Goal: Information Seeking & Learning: Learn about a topic

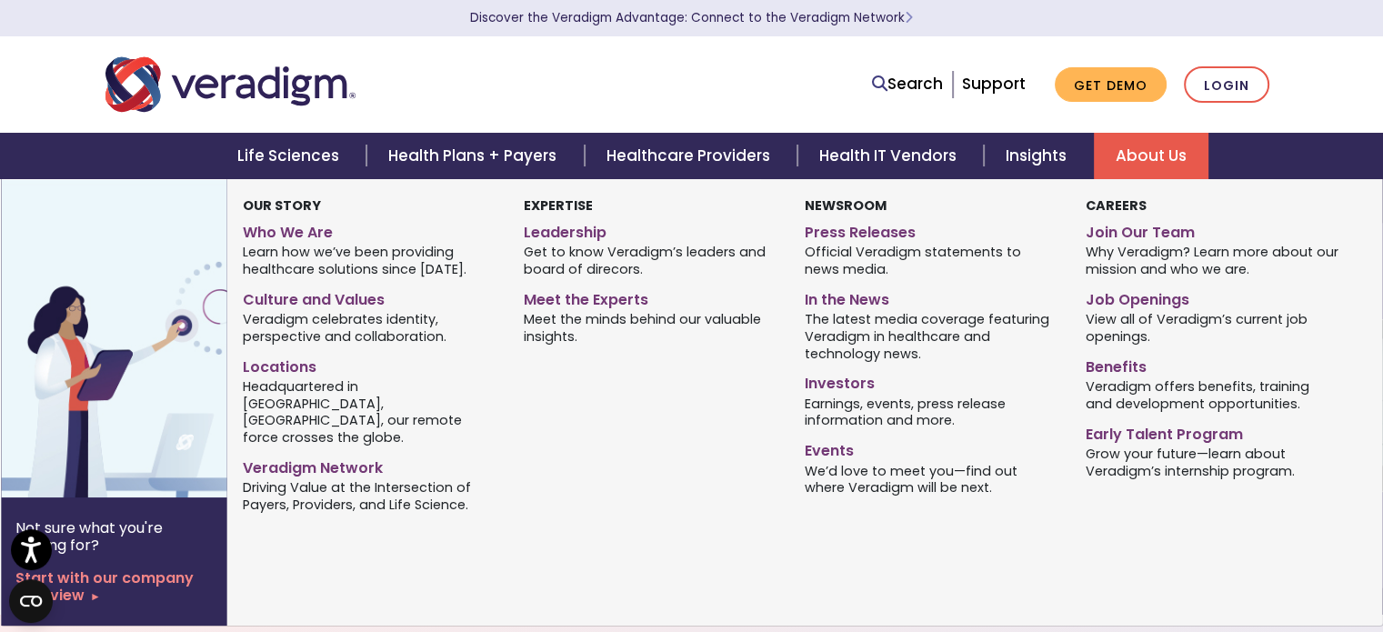
click at [1148, 148] on link "About Us" at bounding box center [1151, 156] width 115 height 46
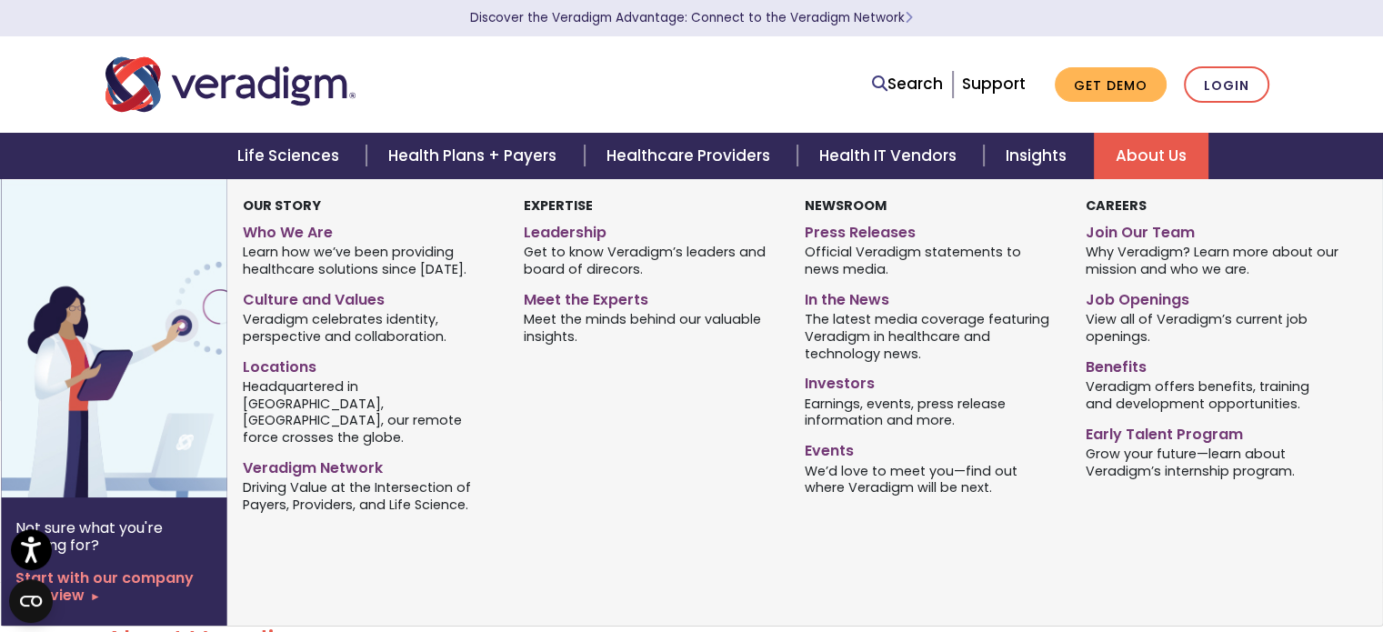
click at [1103, 196] on strong "Careers" at bounding box center [1115, 205] width 61 height 18
click at [1120, 236] on link "Join Our Team" at bounding box center [1212, 229] width 254 height 26
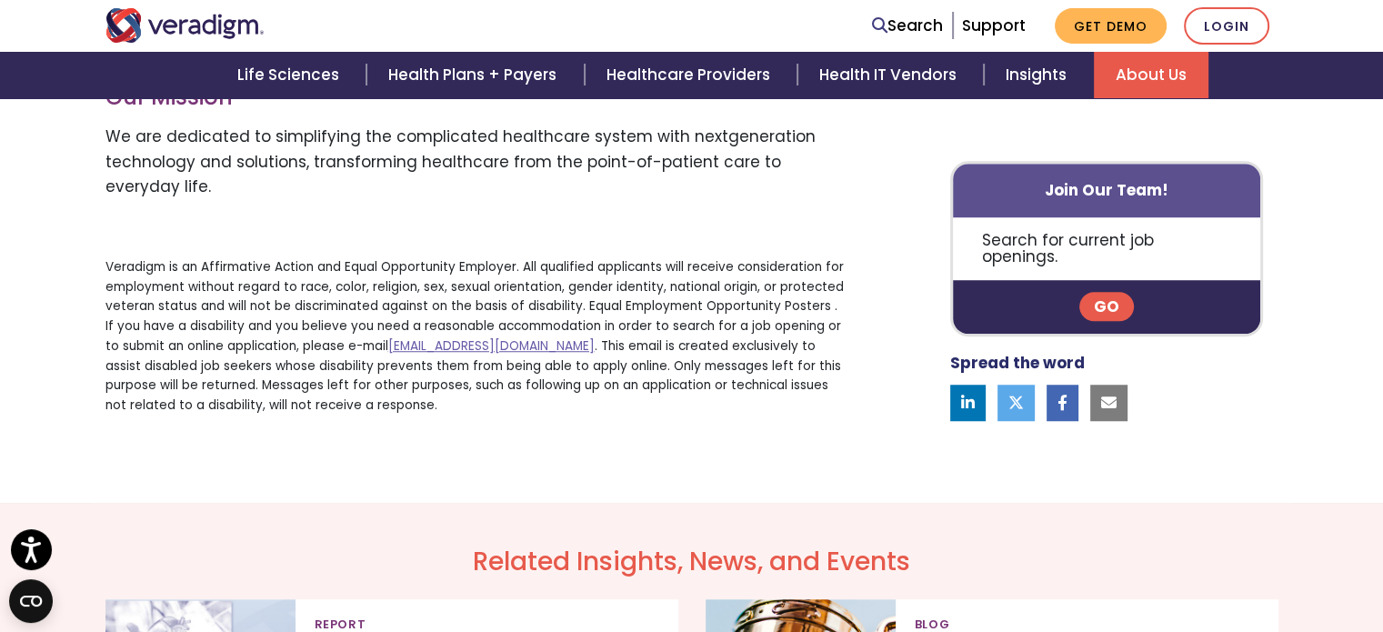
scroll to position [1182, 0]
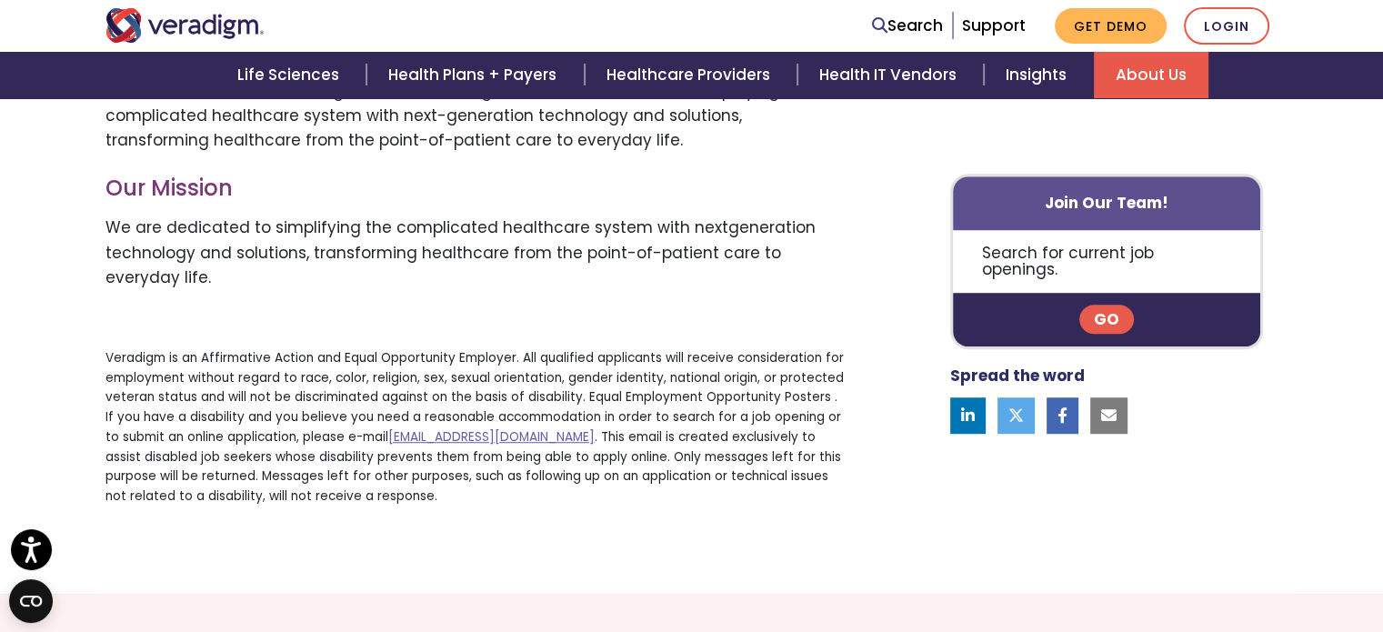
click at [1100, 306] on link "Go" at bounding box center [1106, 320] width 55 height 29
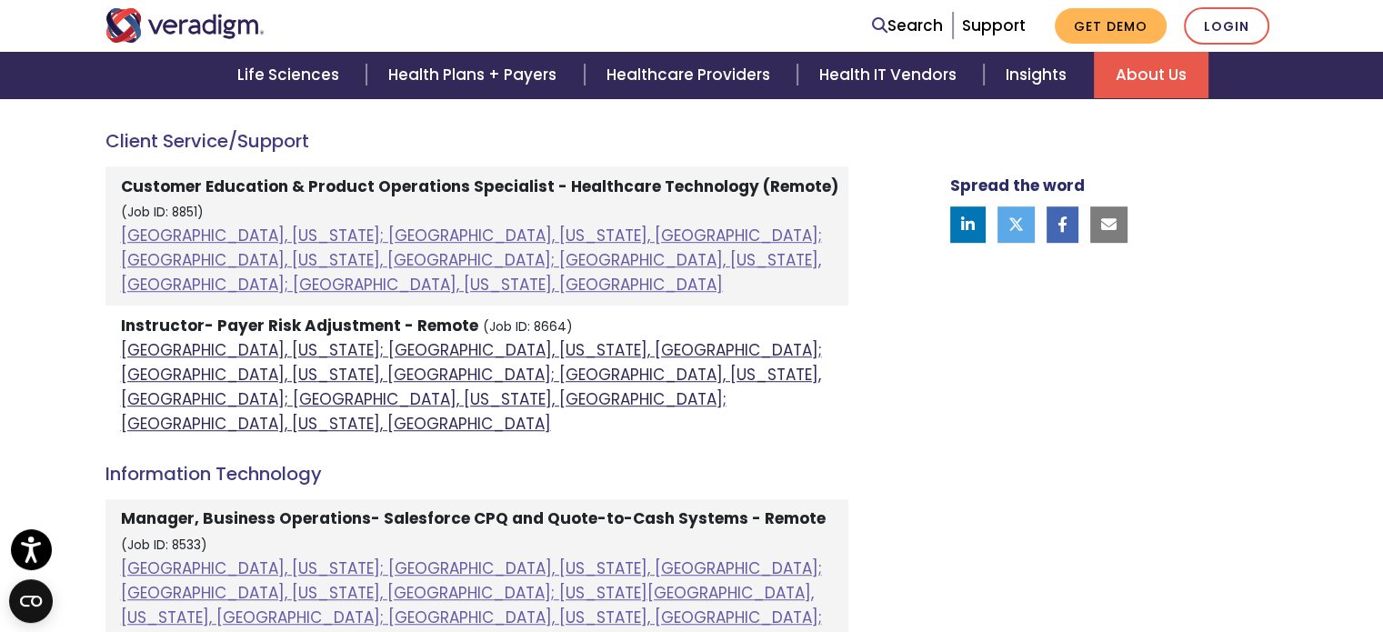
scroll to position [1091, 0]
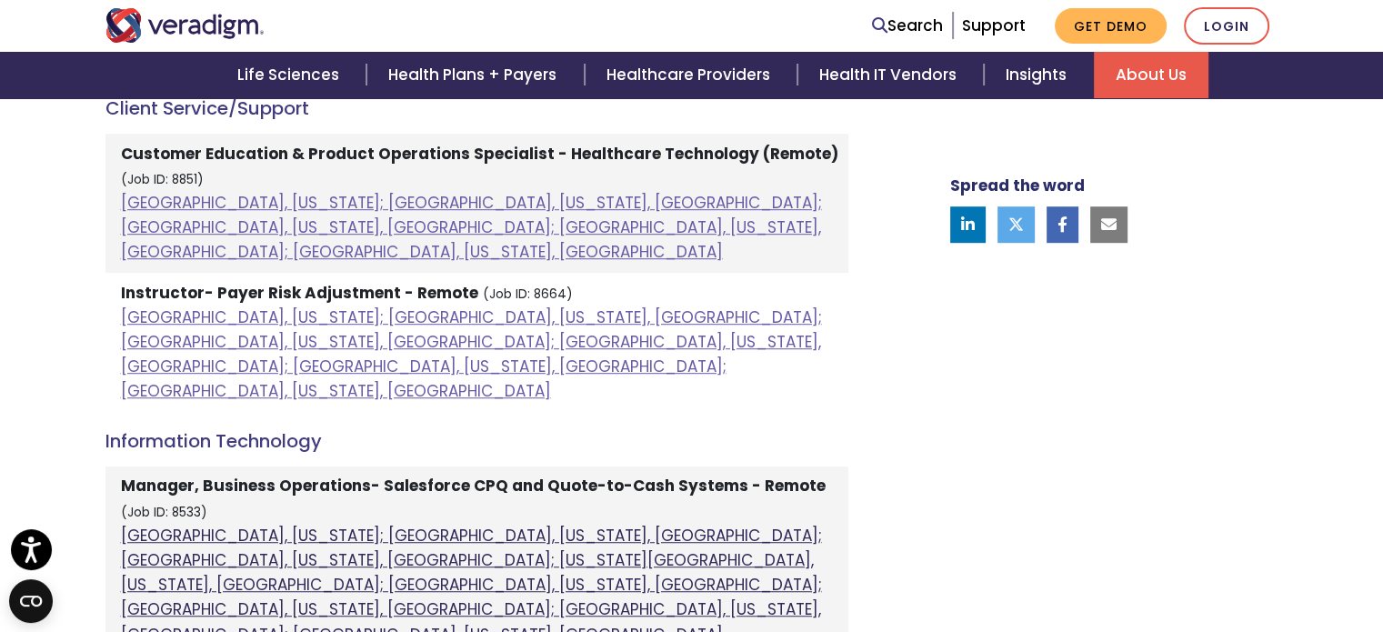
click at [132, 525] on link "Atlanta, Georgia; Columbia, South Carolina, United States; Houston, Texas, Unit…" at bounding box center [471, 585] width 701 height 121
